Goal: Task Accomplishment & Management: Manage account settings

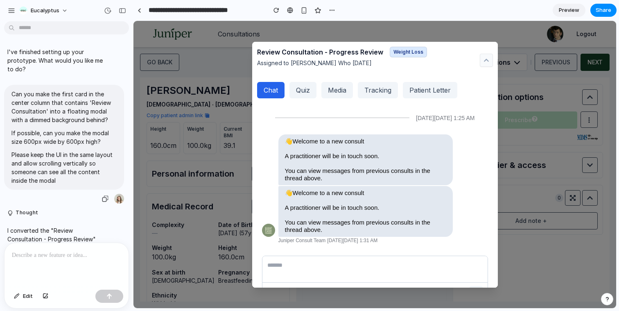
scroll to position [222, 0]
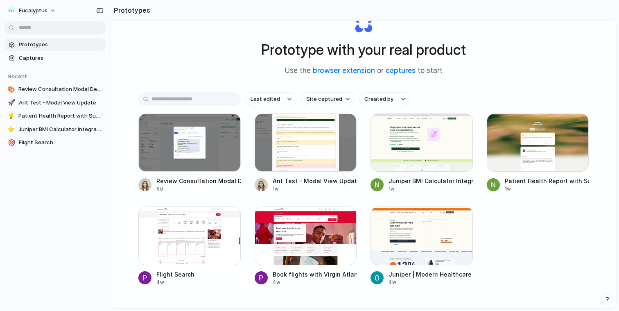
scroll to position [57, 0]
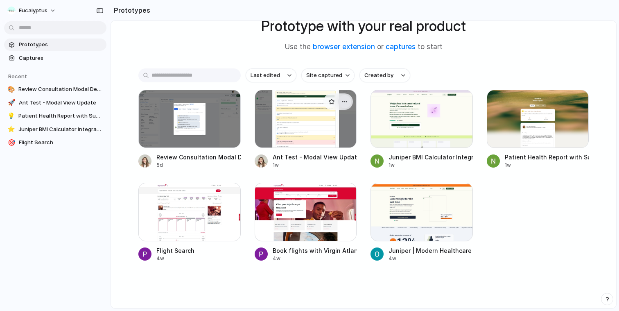
click at [346, 99] on div "button" at bounding box center [345, 101] width 7 height 7
click at [319, 157] on span "Delete" at bounding box center [313, 160] width 17 height 8
